Goal: Communication & Community: Answer question/provide support

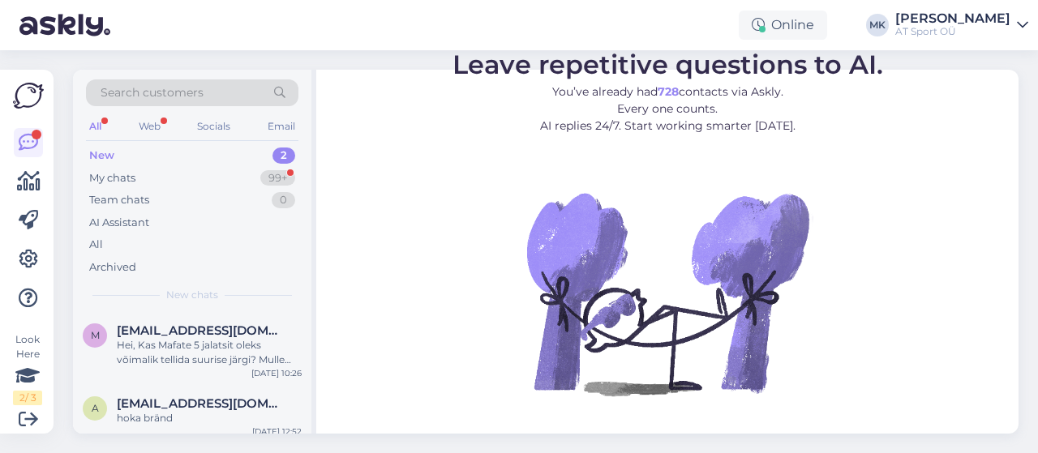
click at [111, 149] on div "New" at bounding box center [101, 156] width 25 height 16
click at [151, 123] on div "Web" at bounding box center [149, 126] width 28 height 21
click at [117, 171] on div "My chats" at bounding box center [112, 178] width 46 height 16
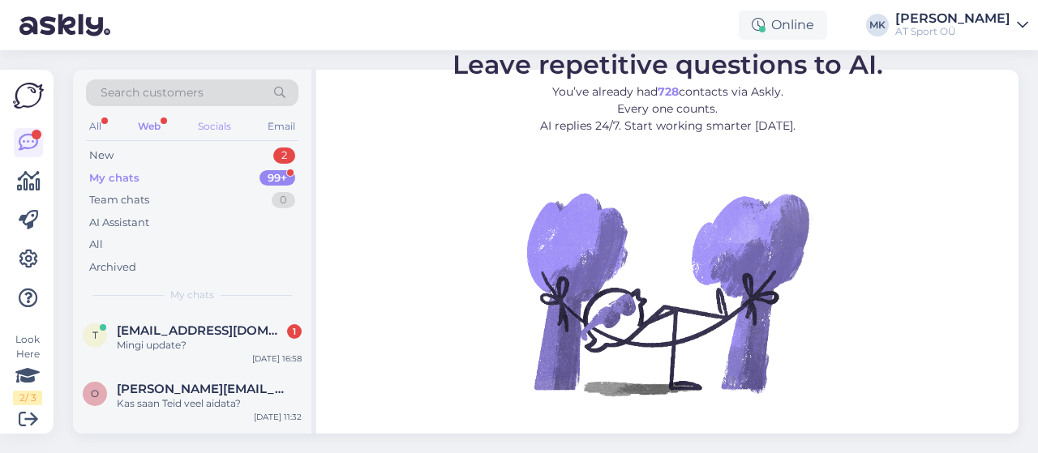
click at [212, 121] on div "Socials" at bounding box center [215, 126] width 40 height 21
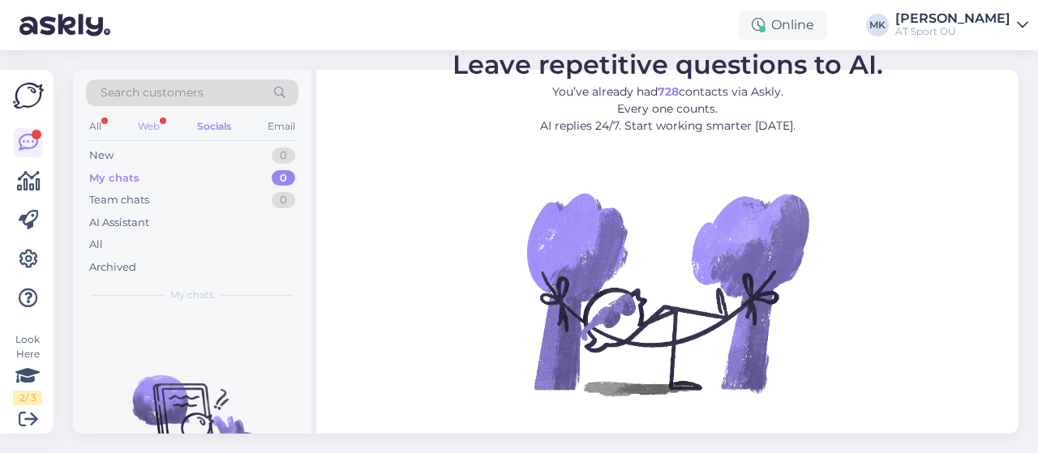
click at [152, 126] on div "Web" at bounding box center [149, 126] width 28 height 21
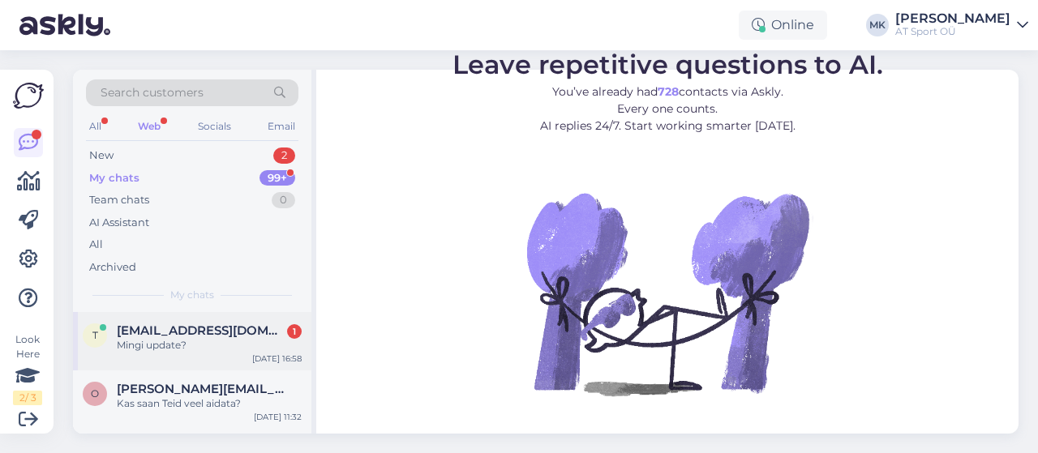
click at [163, 341] on div "Mingi update?" at bounding box center [209, 345] width 185 height 15
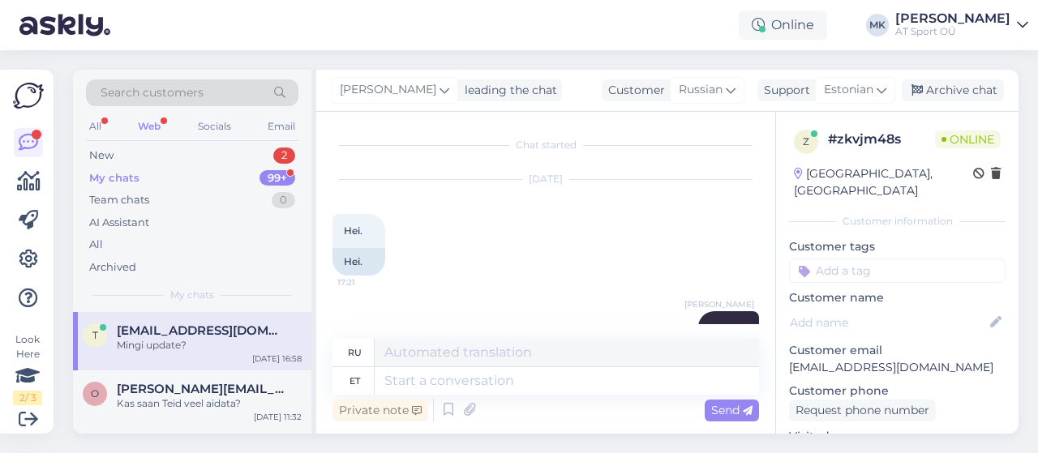
scroll to position [1345, 0]
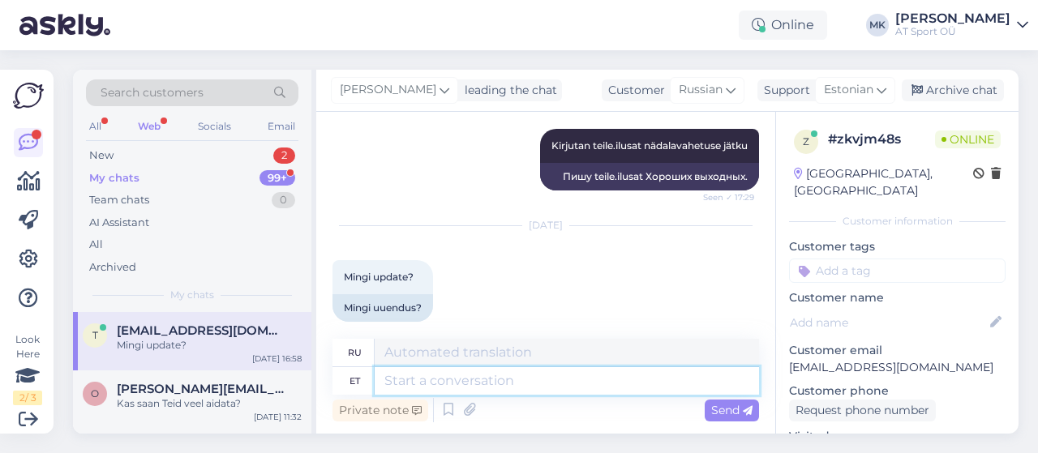
click at [436, 389] on textarea at bounding box center [567, 381] width 384 height 28
type textarea "Tee, j"
type textarea "Чай,"
type textarea "Tee, just"
type textarea "Сделай это, просто"
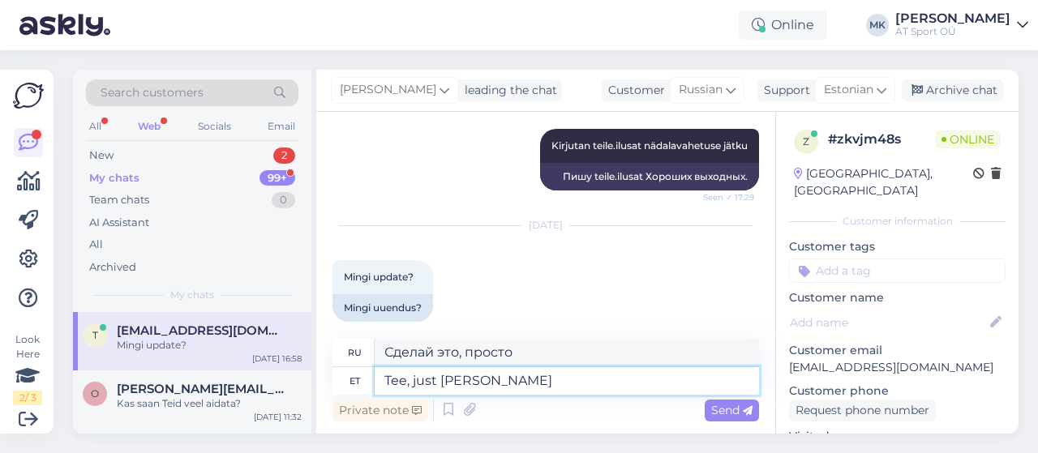
type textarea "Tee, just [PERSON_NAME]"
type textarea "Чай, только что получил."
type textarea "Tee, just [PERSON_NAME] poes"
type textarea "Чай, только что купил в магазине."
type textarea "Tee, just [PERSON_NAME] poes info"
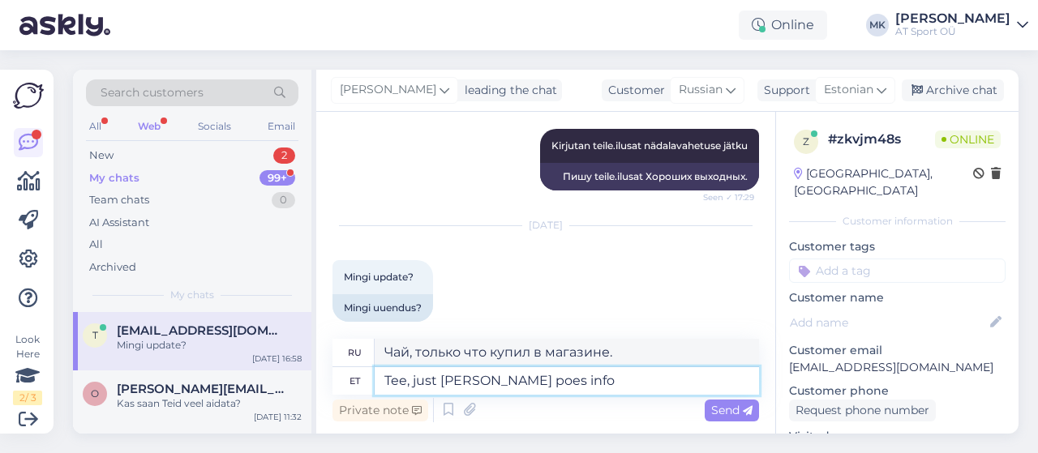
type textarea "Привет, я только что получил информацию из магазина."
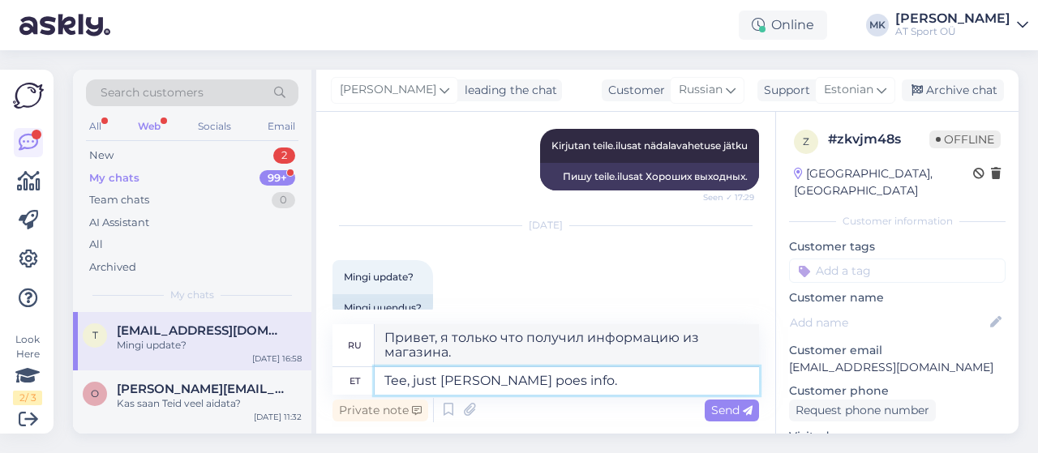
type textarea "Tee, just [PERSON_NAME] poes info."
drag, startPoint x: 540, startPoint y: 376, endPoint x: 731, endPoint y: 404, distance: 193.3
click at [731, 403] on div "Send" at bounding box center [732, 411] width 54 height 22
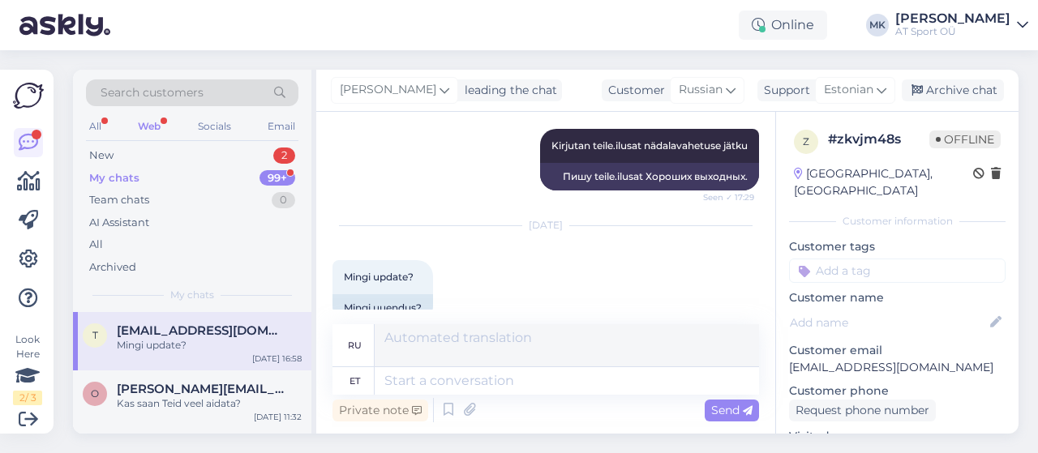
scroll to position [1443, 0]
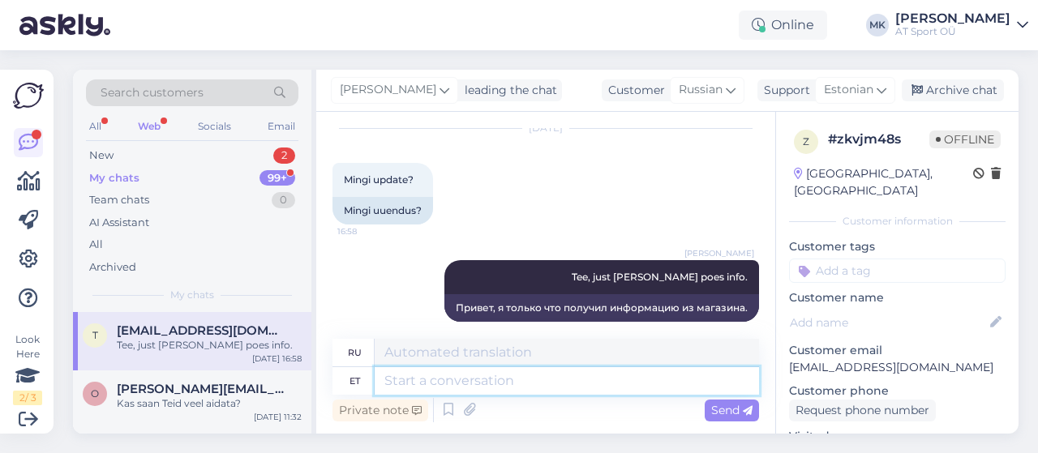
click at [516, 380] on textarea at bounding box center [567, 381] width 384 height 28
paste textarea "[PERSON_NAME] mida küsiti meil pole. Peaks tellima. 180€. Kassett tuleb eraldi …"
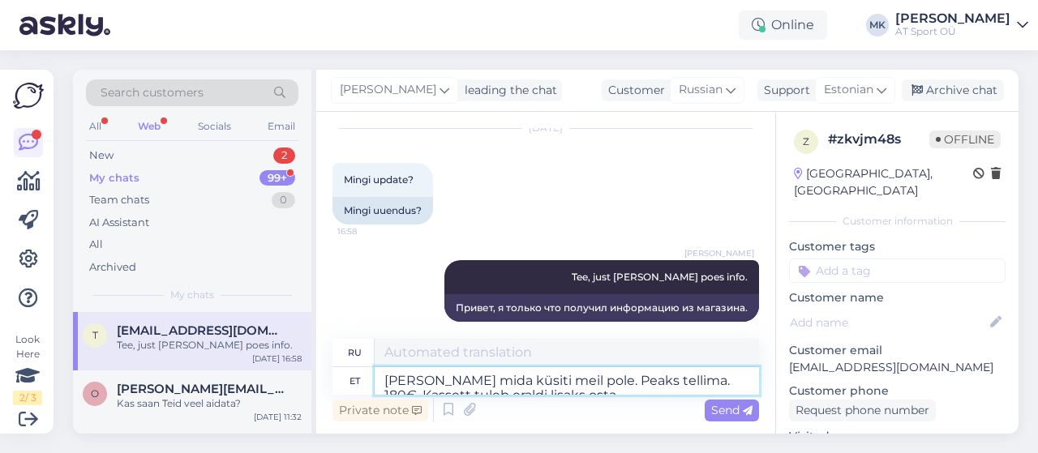
scroll to position [1457, 0]
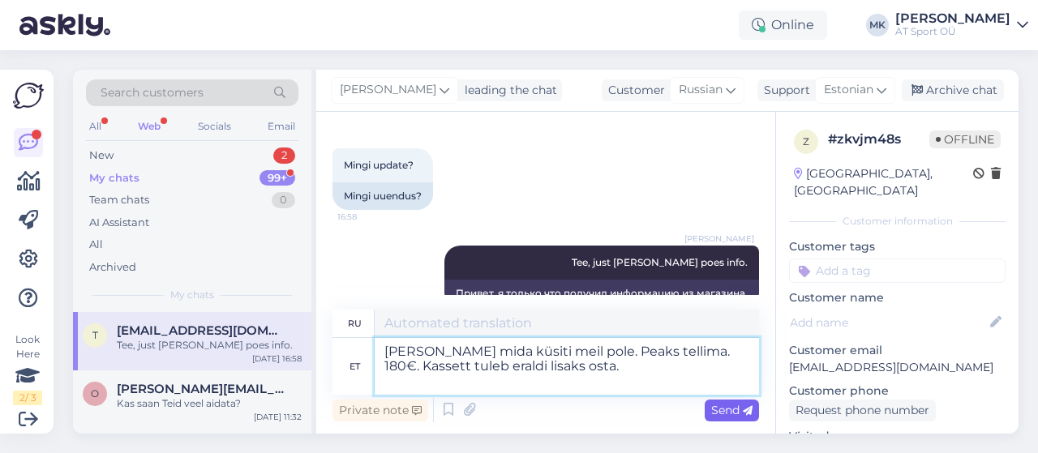
type textarea "[PERSON_NAME] mida küsiti meil pole. Peaks tellima. 180€. Kassett tuleb eraldi …"
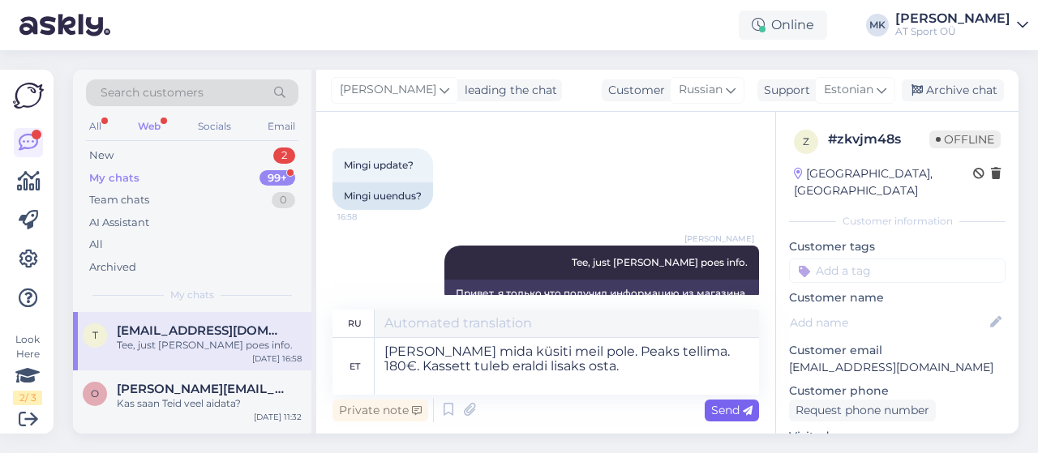
click at [723, 413] on span "Send" at bounding box center [731, 410] width 41 height 15
type textarea "У нас нет нужной вам расы. Вам следует заказать её. Стоимость — 180 евро. Кассе…"
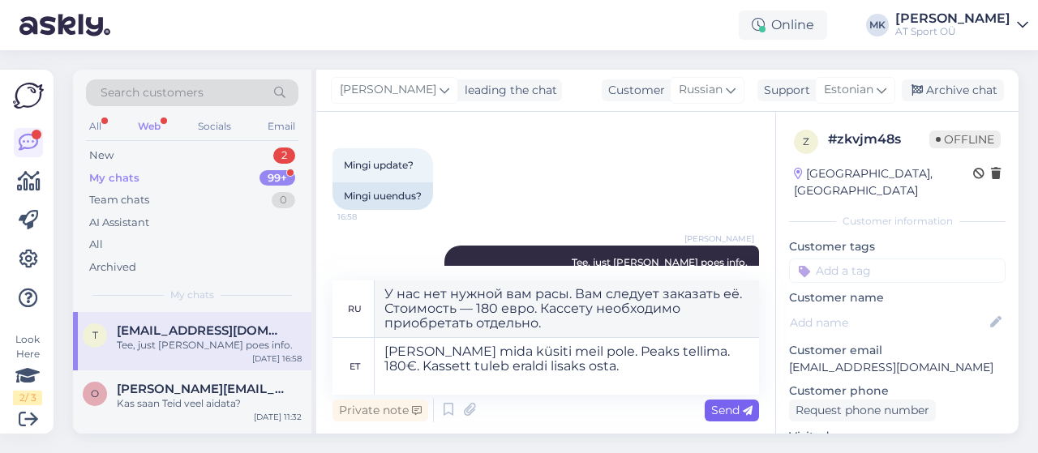
click at [723, 409] on span "Send" at bounding box center [731, 410] width 41 height 15
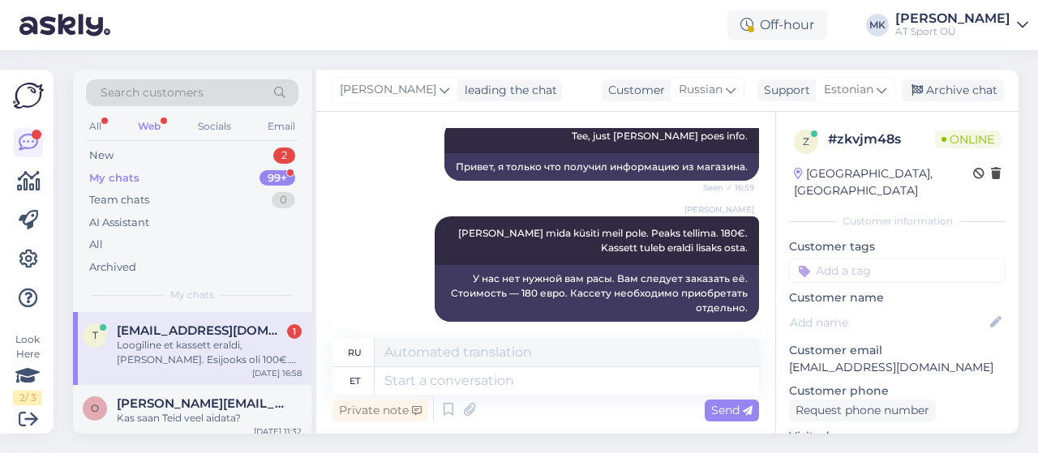
scroll to position [1710, 0]
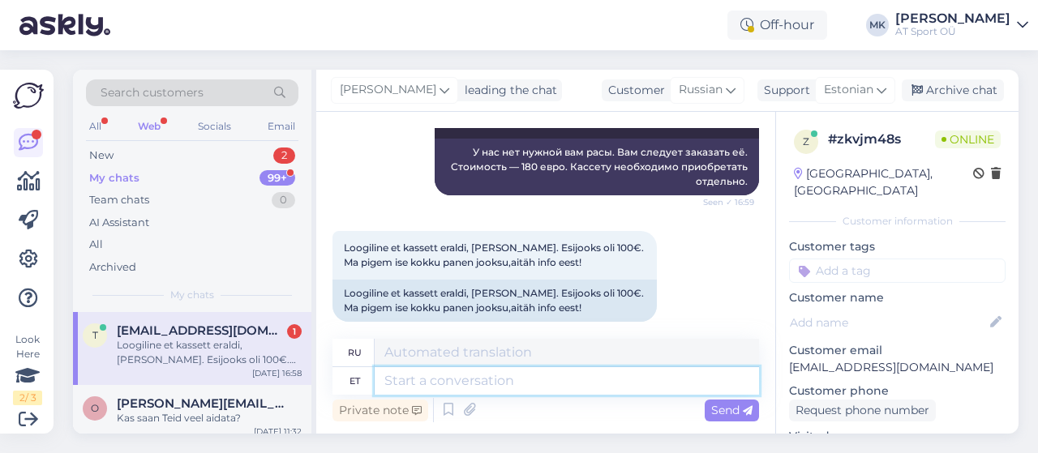
click at [525, 381] on textarea at bounding box center [567, 381] width 384 height 28
type textarea "kahjuks m"
type textarea "к сожалению"
type textarea "kahjuks nii"
type textarea "к сожалению, так"
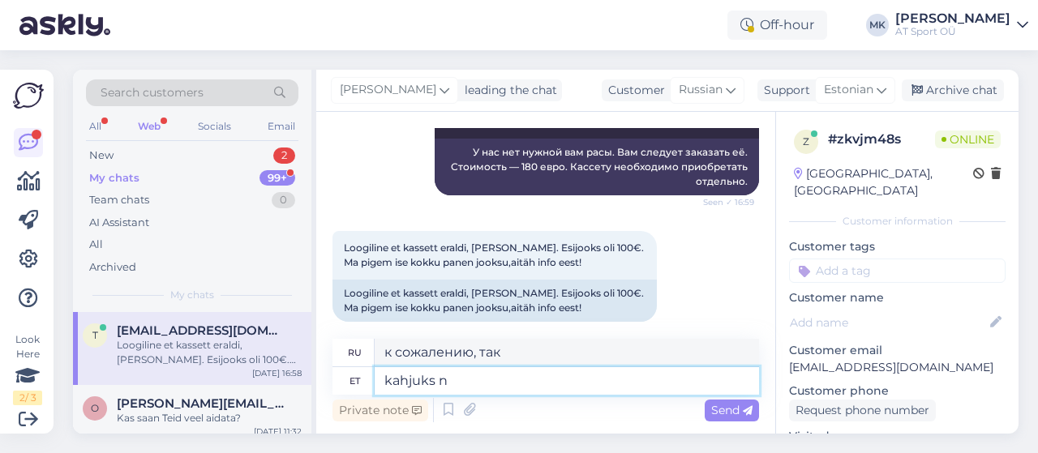
type textarea "kahjuks"
type textarea "к сожалению"
type textarea "kahjuks selline i"
type textarea "к сожалению, вот так"
type textarea "kahjuks selline hind"
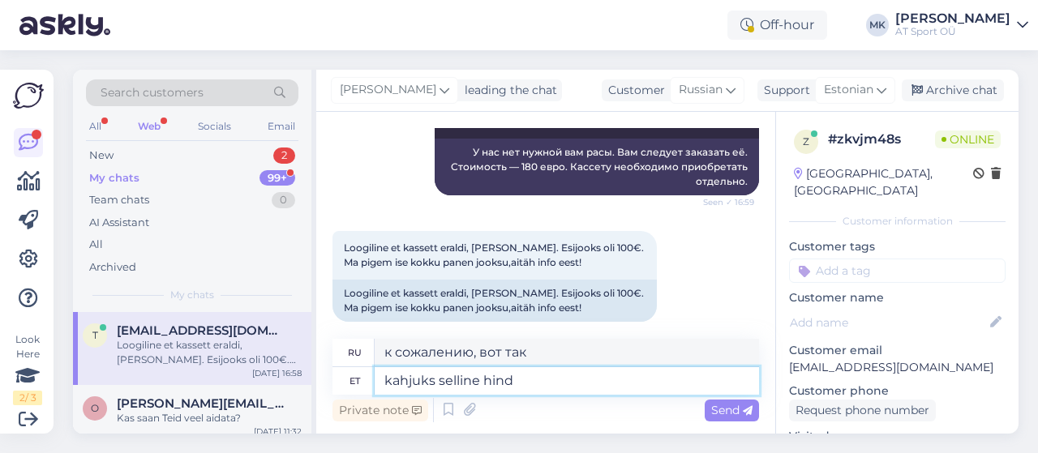
type textarea "к сожалению такая цена"
type textarea "kahjuks selline hind on.."
type textarea "к сожалению, такова цена on.."
type textarea "kahjuks selline hind on.. Loodan, et"
type textarea "к сожалению, это цена on.. надеюсь,"
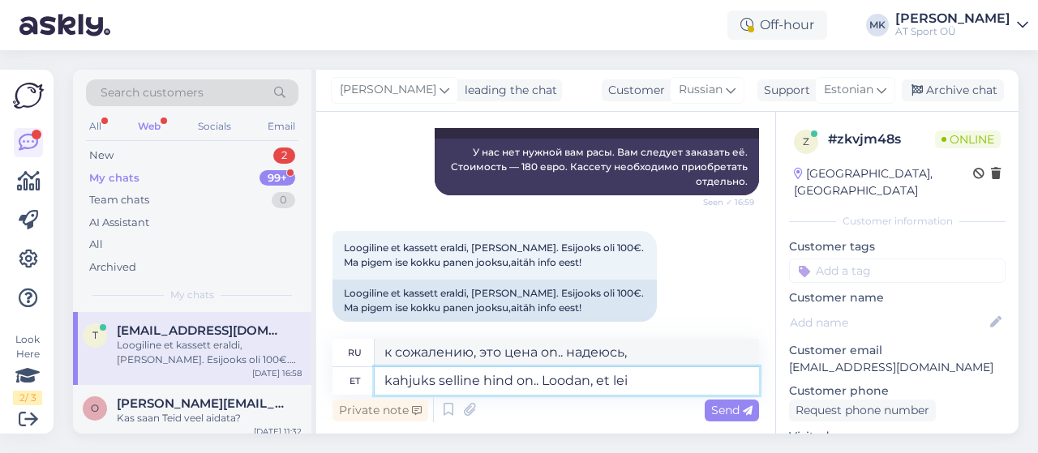
type textarea "kahjuks selline hind on.. [PERSON_NAME], et leia"
type textarea "к сожалению, это цена on.. надеюсь, что так и будет."
type textarea "kahjuks selline hind on.. [PERSON_NAME], et leiate"
type textarea "к сожалению, это on.. Надеюсь, вы ее найдете."
type textarea "kahjuks selline hind on.. [PERSON_NAME], et leiate"
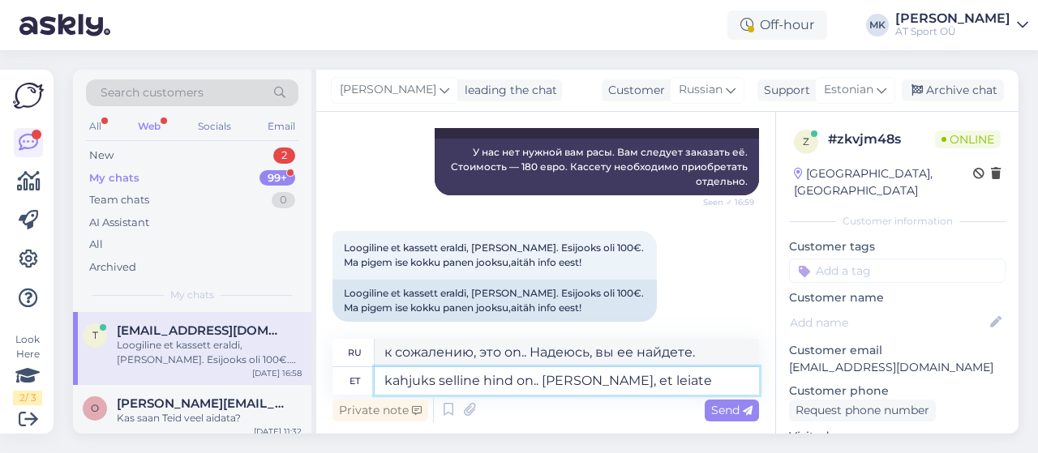
type textarea "к сожалению, это цена on.. Надеюсь, вы ее найдете."
type textarea "kahjuks selline hind on.. [PERSON_NAME], et leiate"
type textarea "К сожалению, это цена on.. Надеюсь, вы ее найдете."
type textarea "kahjuks selline hind on.. [PERSON_NAME], et leiate lahenduse, et"
type textarea "К сожалению, on.. Надеюсь, вы найдете решение"
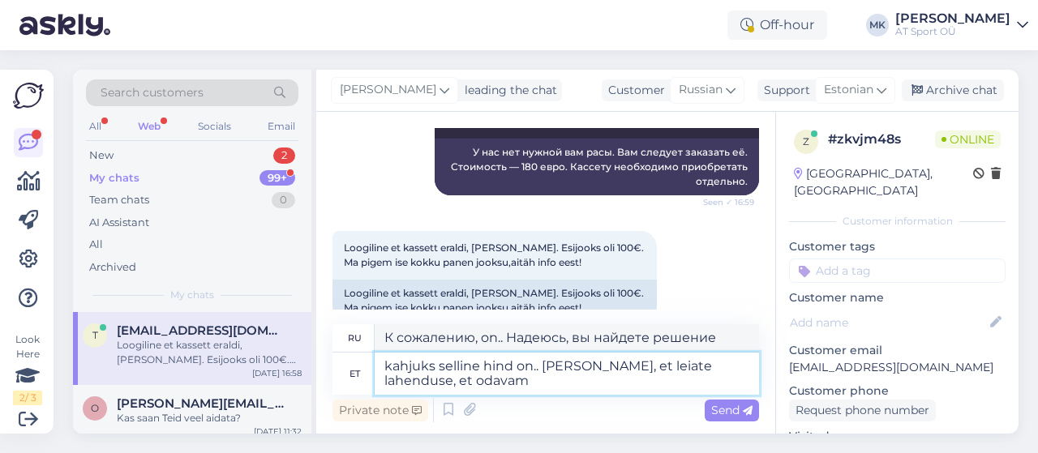
type textarea "kahjuks selline hind on.. [PERSON_NAME], et leiate lahenduse, et odavam t"
type textarea "К сожалению, это on.. Надеюсь, вы найдете более дешевое решение."
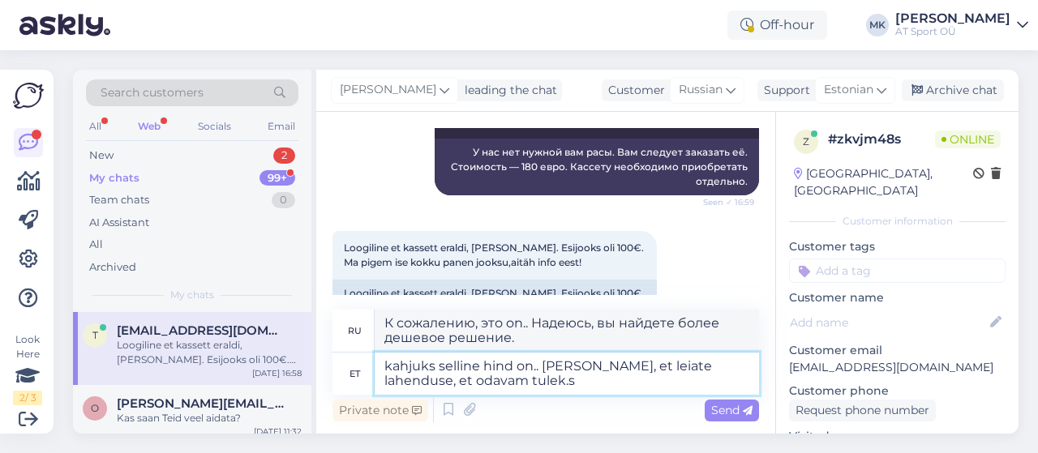
type textarea "kahjuks selline hind on.. [PERSON_NAME], et leiate lahenduse, et odavam tulek.s"
type textarea "к сожалению, такова on.. Надеюсь, вы найдете решение, как tulek.s дешевле."
type textarea "kahjuks selline hind on.. [PERSON_NAME], et leiate lahenduse, et odavam tuleks."
type textarea "К сожалению, on.. Надеюсь, вы найдёте решение, как сделать его дешевле."
type textarea "kahjuks selline hind on.. [PERSON_NAME], et leiate lahenduse, et odavam tuleks."
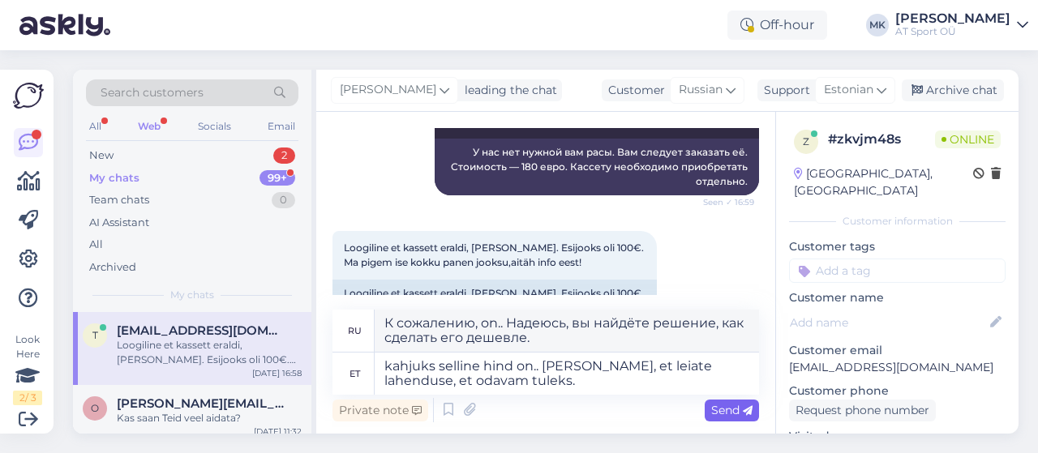
click at [727, 409] on span "Send" at bounding box center [731, 410] width 41 height 15
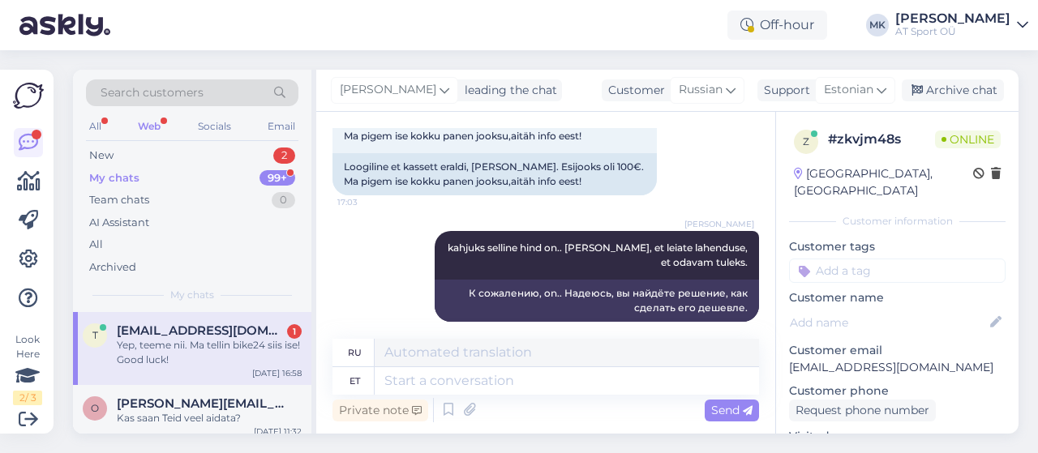
scroll to position [1934, 0]
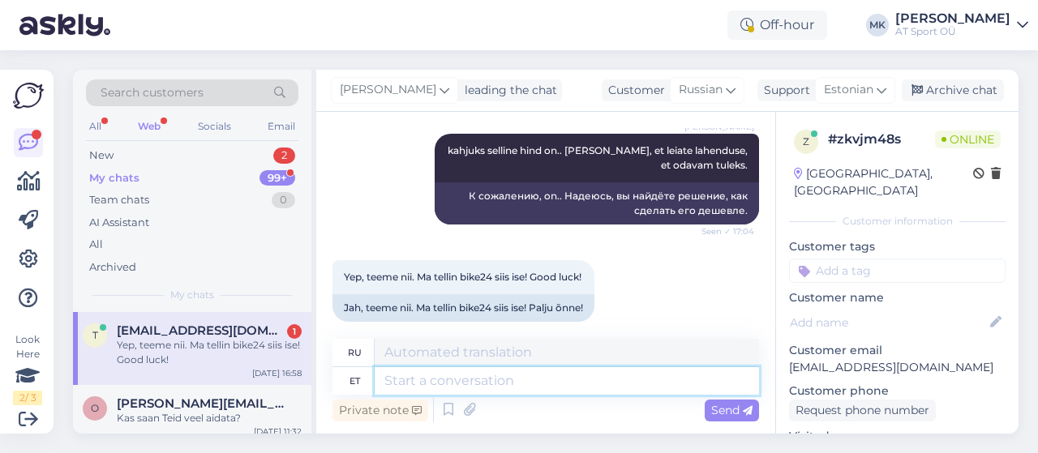
click at [568, 381] on textarea at bounding box center [567, 381] width 384 height 28
type textarea "teeme n"
type textarea "мы делаем"
type textarea "teeme nii."
type textarea "Давайте сделаем это."
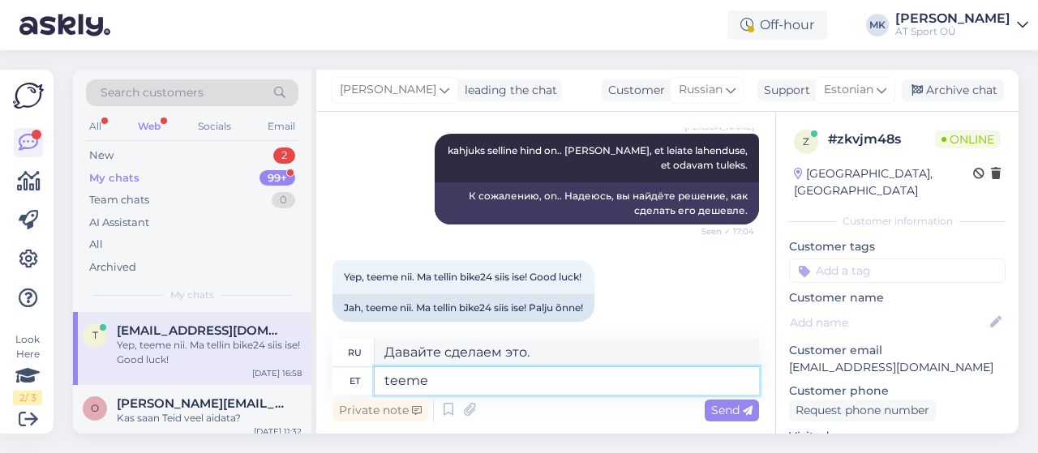
type textarea "teeme"
type textarea "мы делаем"
type textarea "t"
type textarea "palun, i"
type textarea "пожалуйста,"
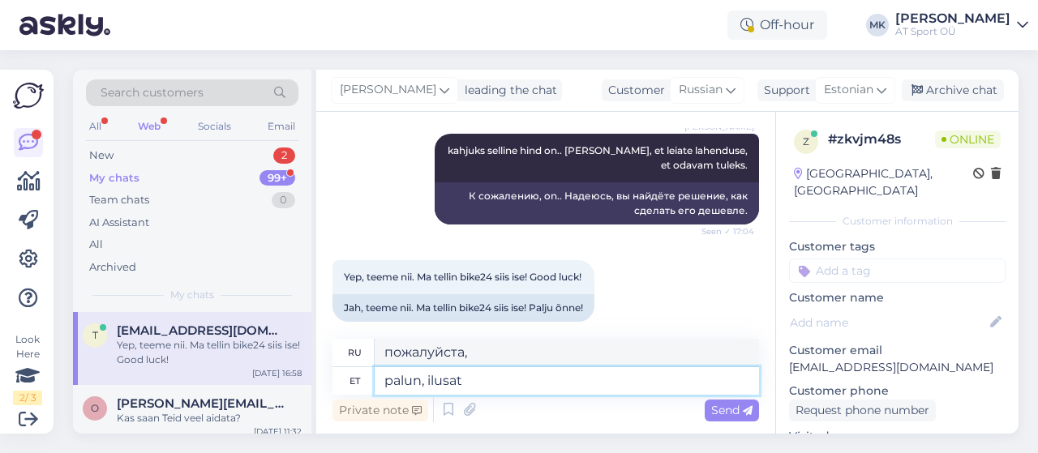
type textarea "palun, ilusat"
type textarea "пожалуйста, красавица"
type textarea "palun, ilusat päeva"
type textarea "Желаю вам хорошего дня."
type textarea "palun, ilusat päeva jätku."
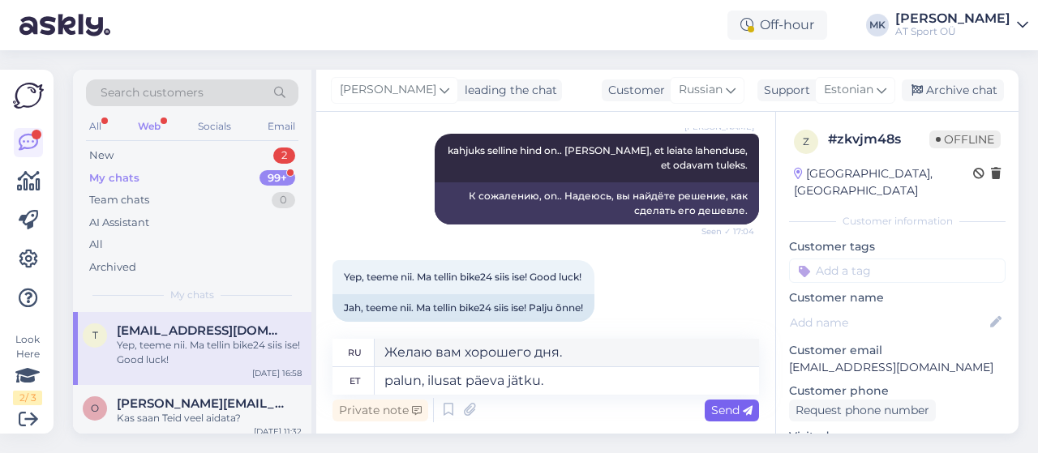
click at [740, 409] on span "Send" at bounding box center [731, 410] width 41 height 15
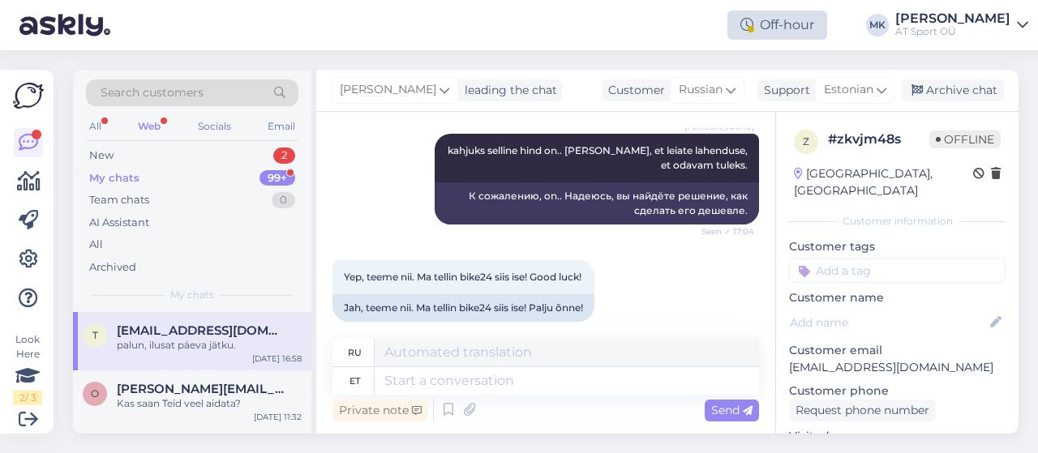
scroll to position [2031, 0]
